Goal: Task Accomplishment & Management: Manage account settings

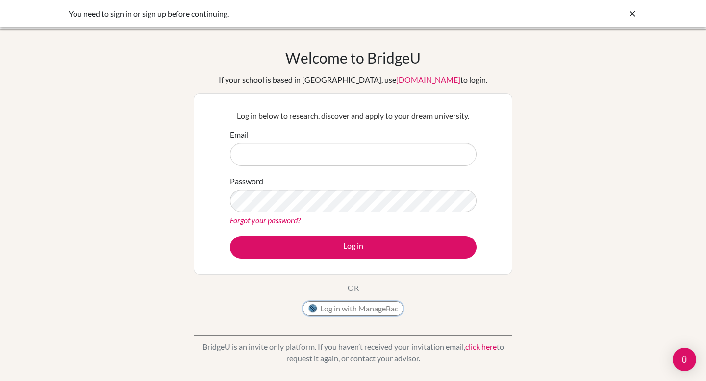
click at [337, 306] on button "Log in with ManageBac" at bounding box center [352, 308] width 101 height 15
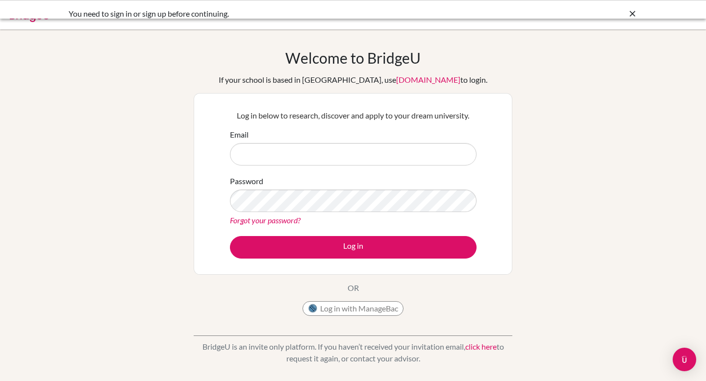
scroll to position [3, 0]
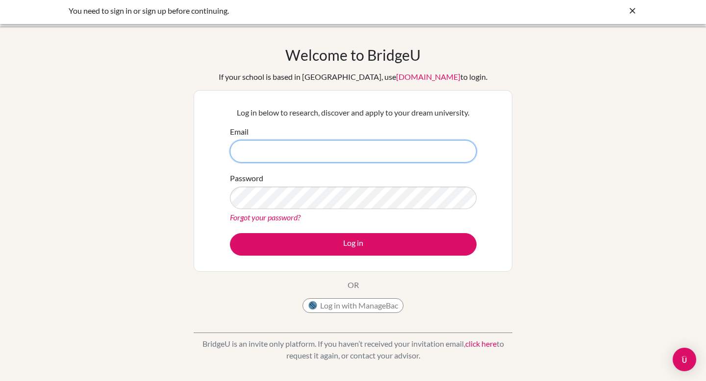
click at [258, 153] on input "Email" at bounding box center [353, 151] width 247 height 23
type input "emma2026@tisbrain.net"
click at [305, 231] on form "Email emma2026@tisbrain.net Password Forgot your password? Log in" at bounding box center [353, 191] width 247 height 130
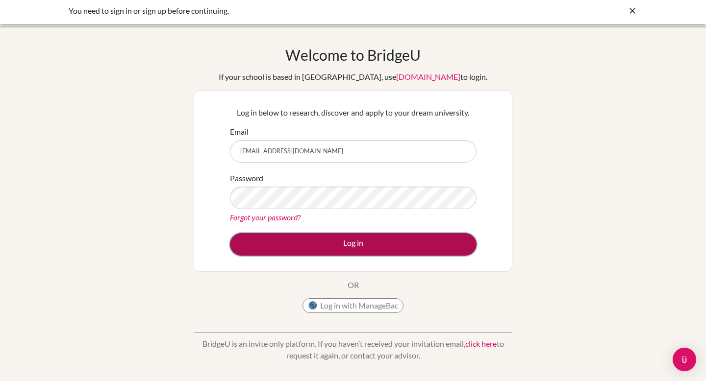
click at [305, 239] on button "Log in" at bounding box center [353, 244] width 247 height 23
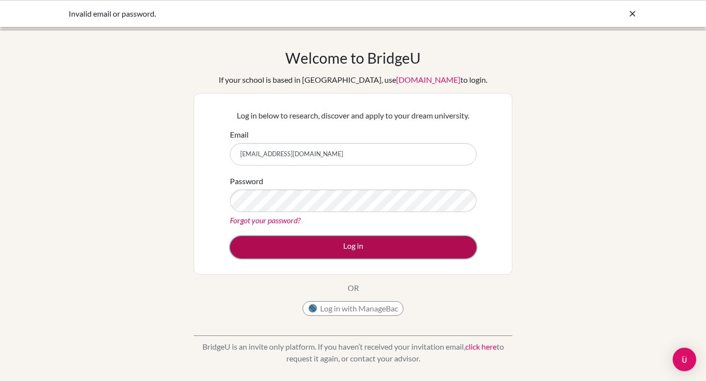
click at [285, 245] on button "Log in" at bounding box center [353, 247] width 247 height 23
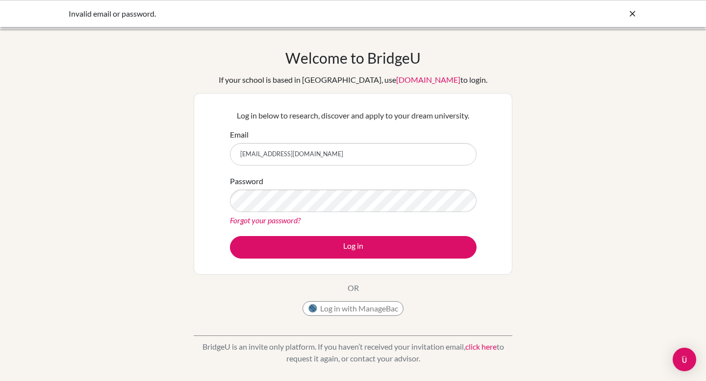
click at [268, 220] on link "Forgot your password?" at bounding box center [265, 220] width 71 height 9
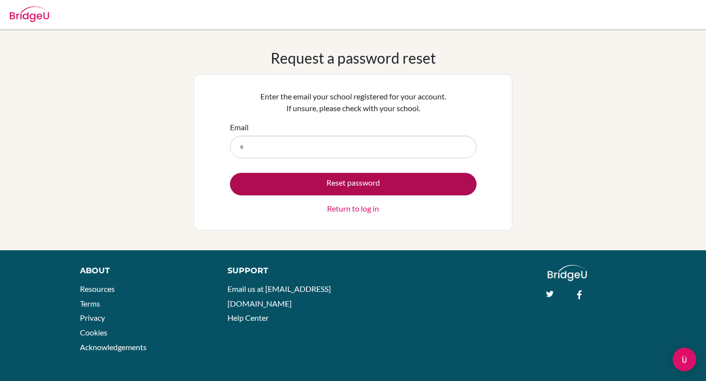
type input "[EMAIL_ADDRESS][DOMAIN_NAME]"
click at [299, 179] on button "Reset password" at bounding box center [353, 184] width 247 height 23
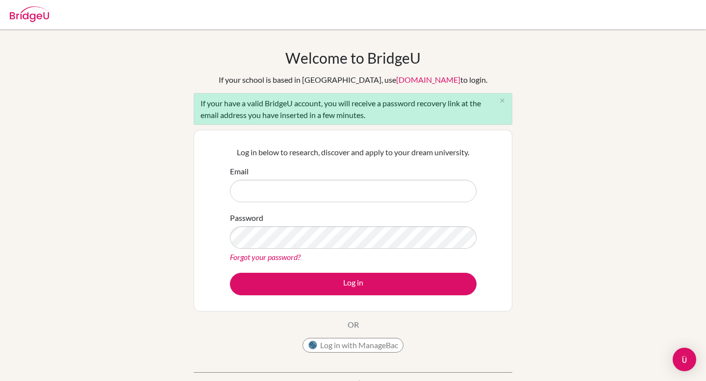
click at [297, 200] on input "Email" at bounding box center [353, 191] width 247 height 23
type input "[EMAIL_ADDRESS][DOMAIN_NAME]"
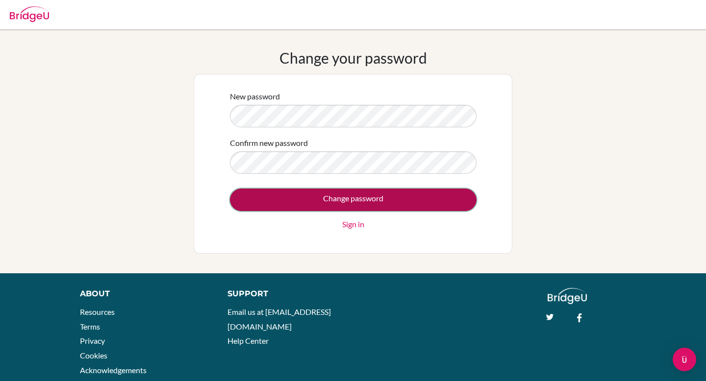
click at [320, 208] on input "Change password" at bounding box center [353, 200] width 247 height 23
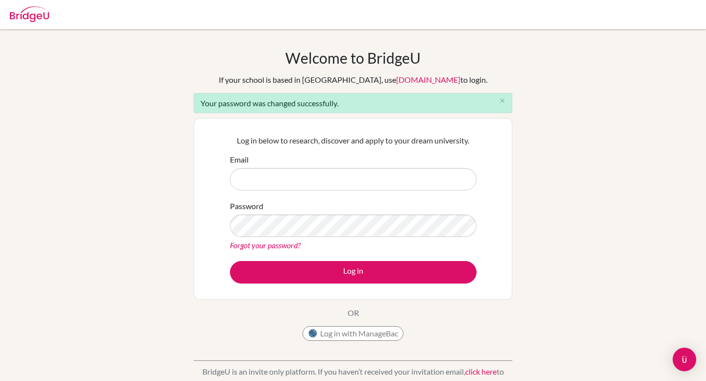
click at [305, 188] on input "Email" at bounding box center [353, 179] width 247 height 23
type input "[EMAIL_ADDRESS][DOMAIN_NAME]"
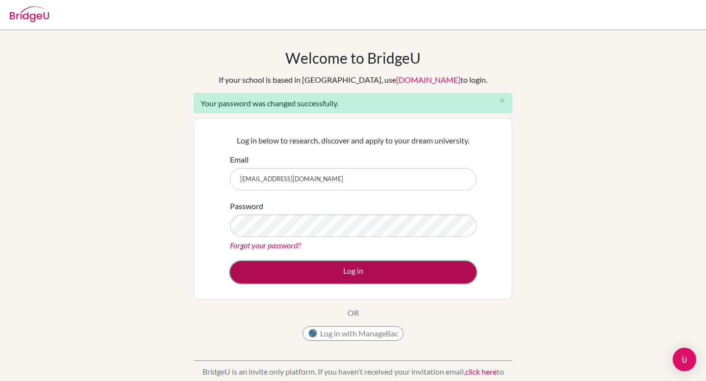
click at [318, 267] on button "Log in" at bounding box center [353, 272] width 247 height 23
